Goal: Navigation & Orientation: Find specific page/section

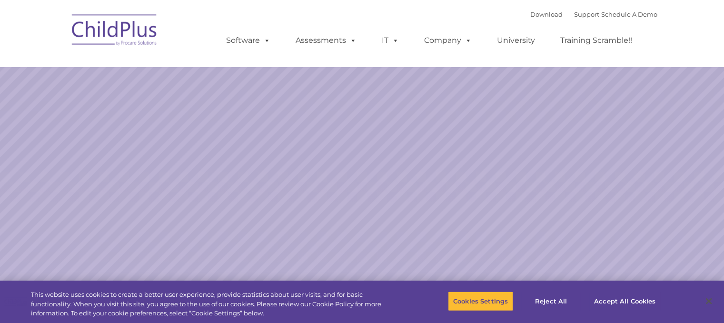
select select "MEDIUM"
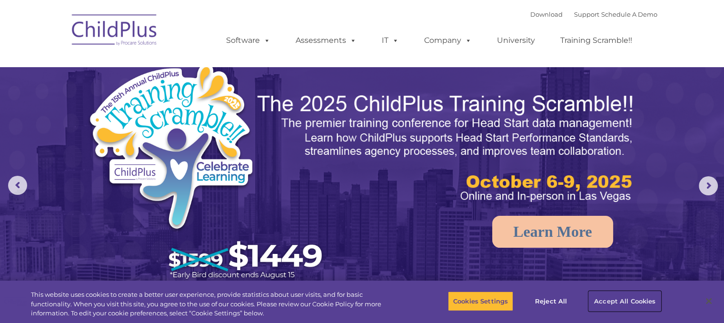
click at [635, 299] on button "Accept All Cookies" at bounding box center [625, 301] width 72 height 20
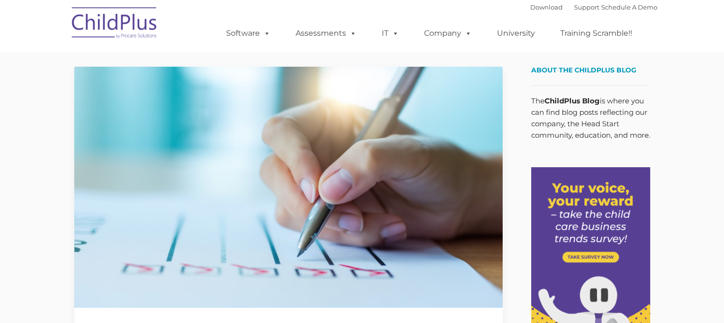
type input ""
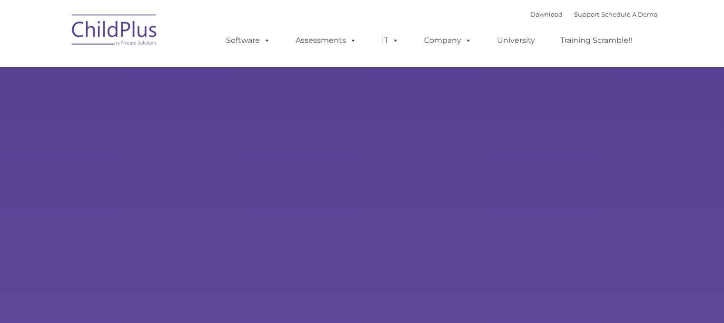
type input ""
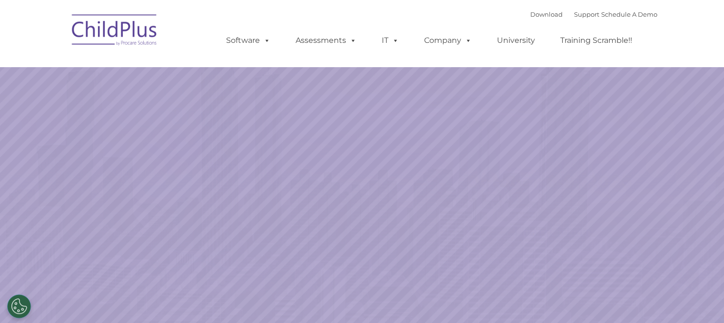
select select "MEDIUM"
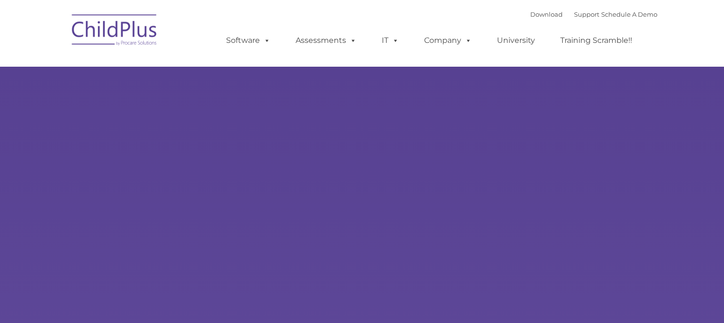
type input ""
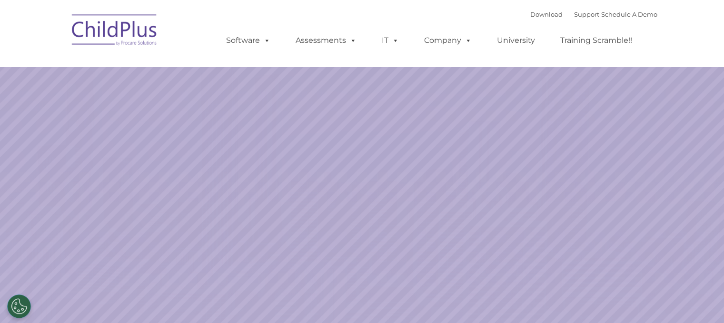
select select "MEDIUM"
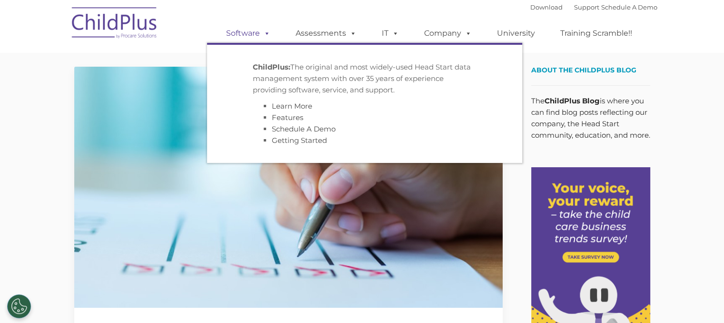
click at [254, 30] on link "Software" at bounding box center [248, 33] width 63 height 19
